Goal: Information Seeking & Learning: Learn about a topic

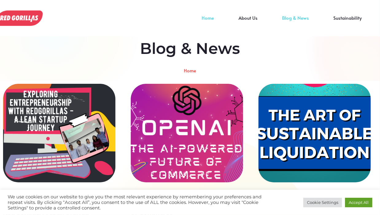
click at [212, 18] on link "Home" at bounding box center [208, 22] width 37 height 9
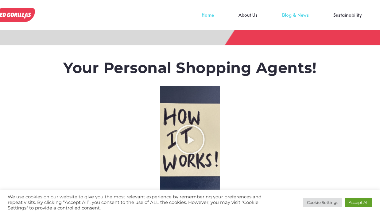
click at [297, 15] on link "Blog & News" at bounding box center [295, 19] width 51 height 9
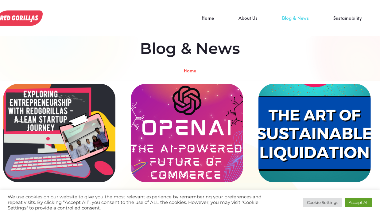
click at [184, 126] on div "OpenAI – The AI Powered Future of Commerce" at bounding box center [187, 133] width 112 height 98
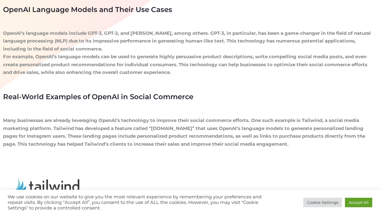
scroll to position [584, 0]
